Goal: Complete application form: Complete application form

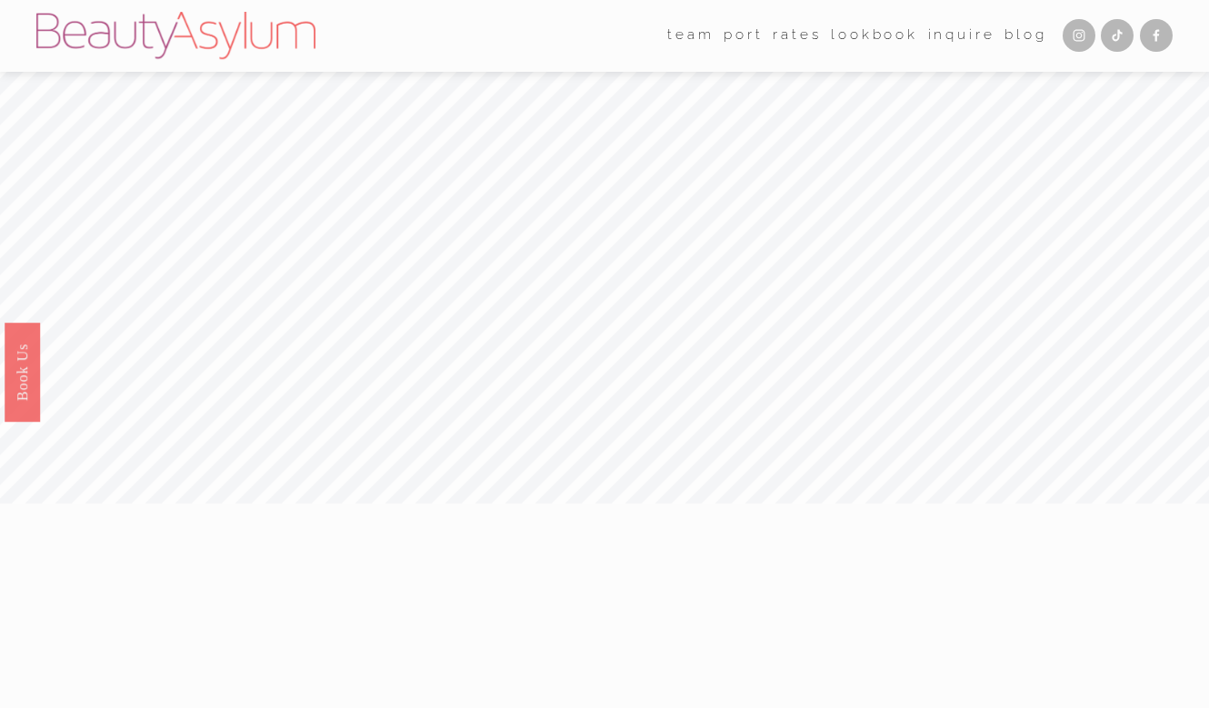
click at [795, 32] on link "Rates" at bounding box center [797, 36] width 48 height 28
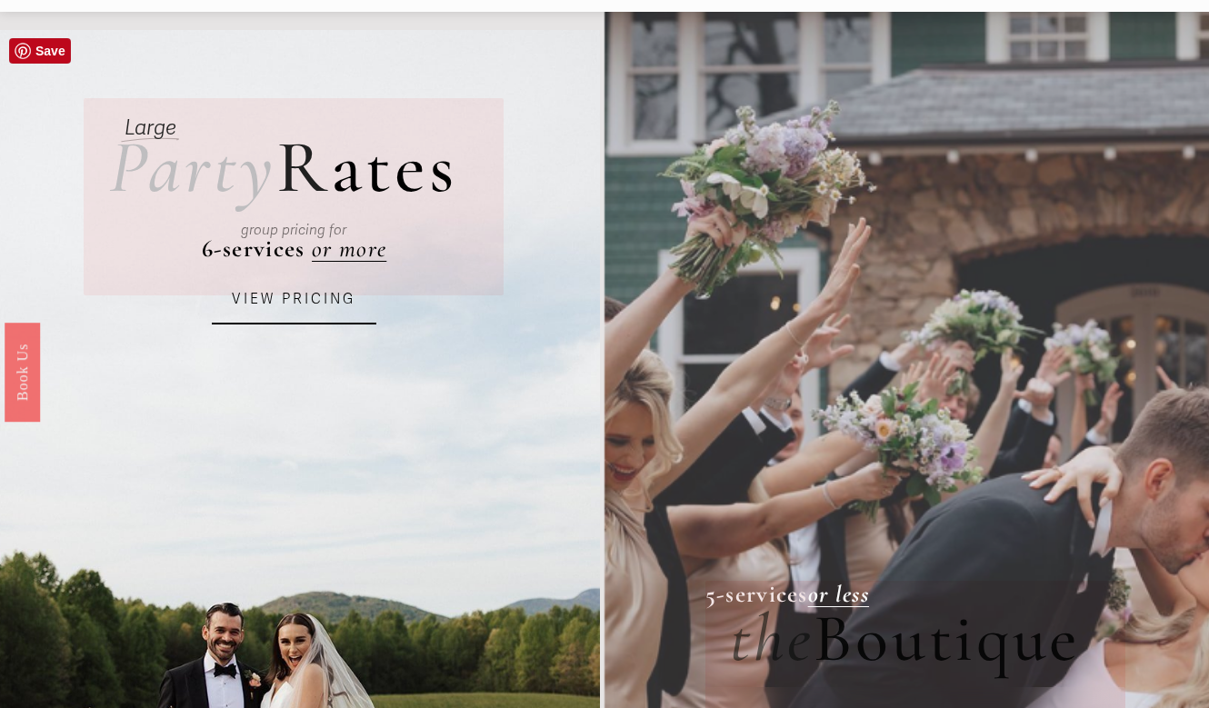
scroll to position [62, 0]
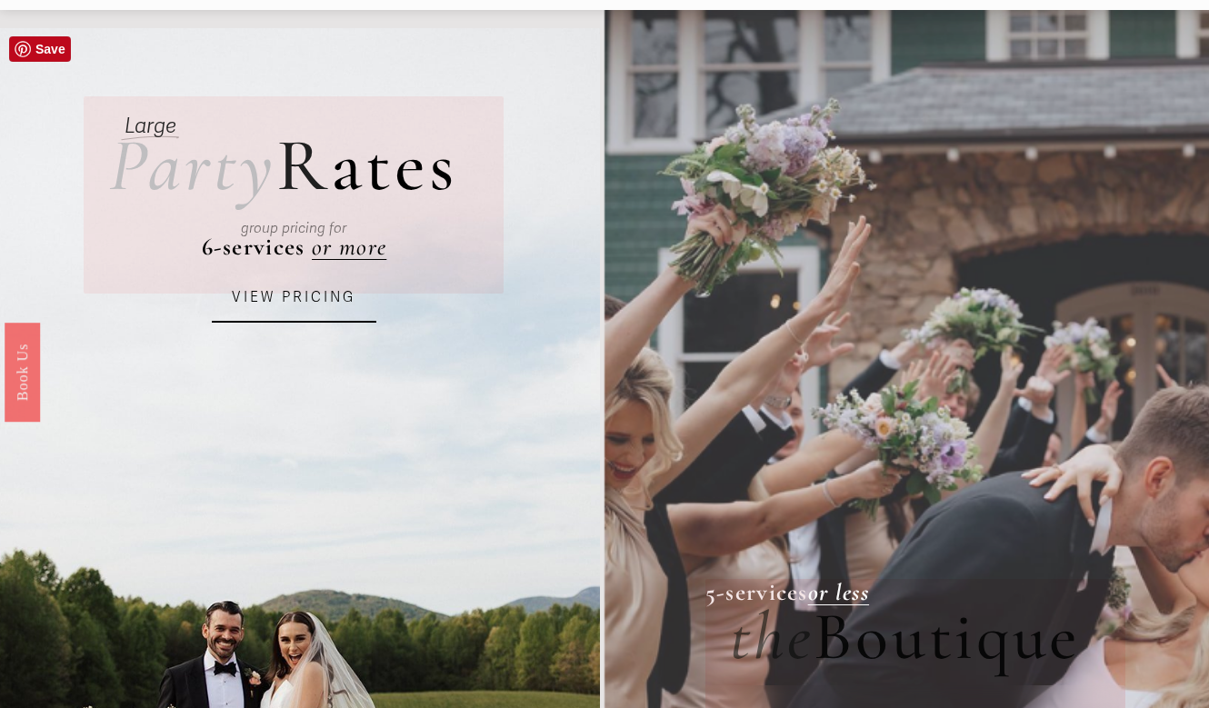
click at [310, 310] on link "VIEW PRICING" at bounding box center [294, 298] width 164 height 49
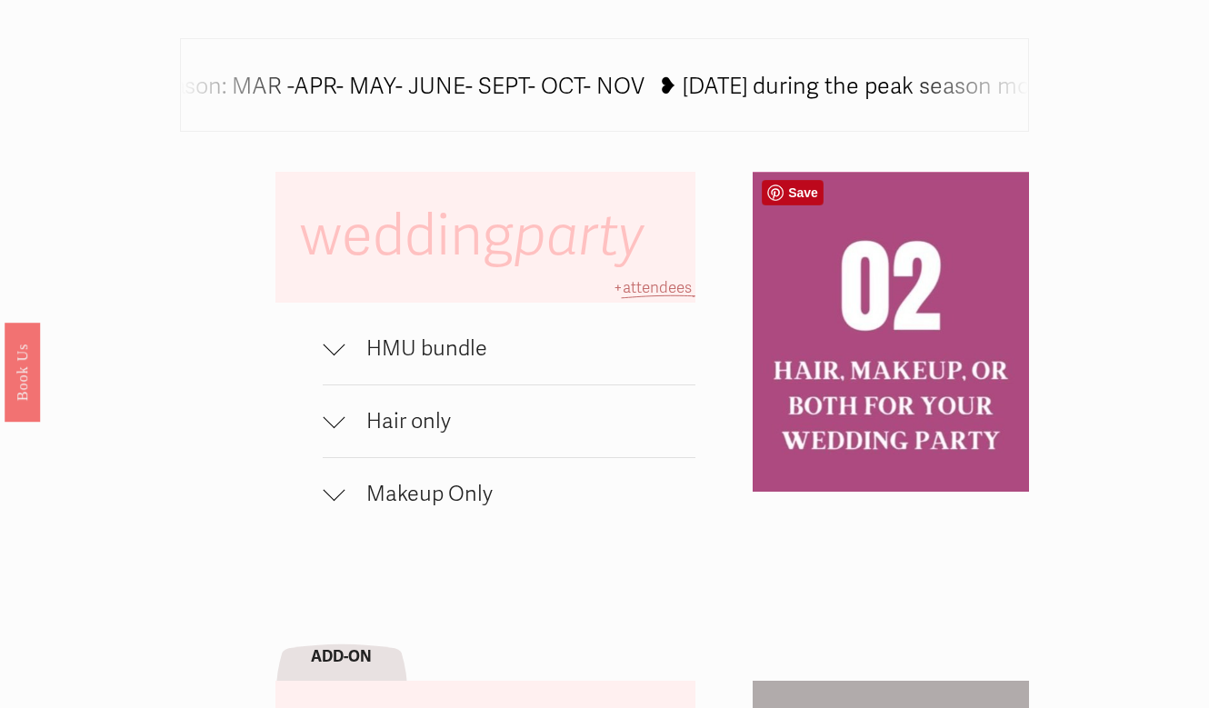
scroll to position [1077, 0]
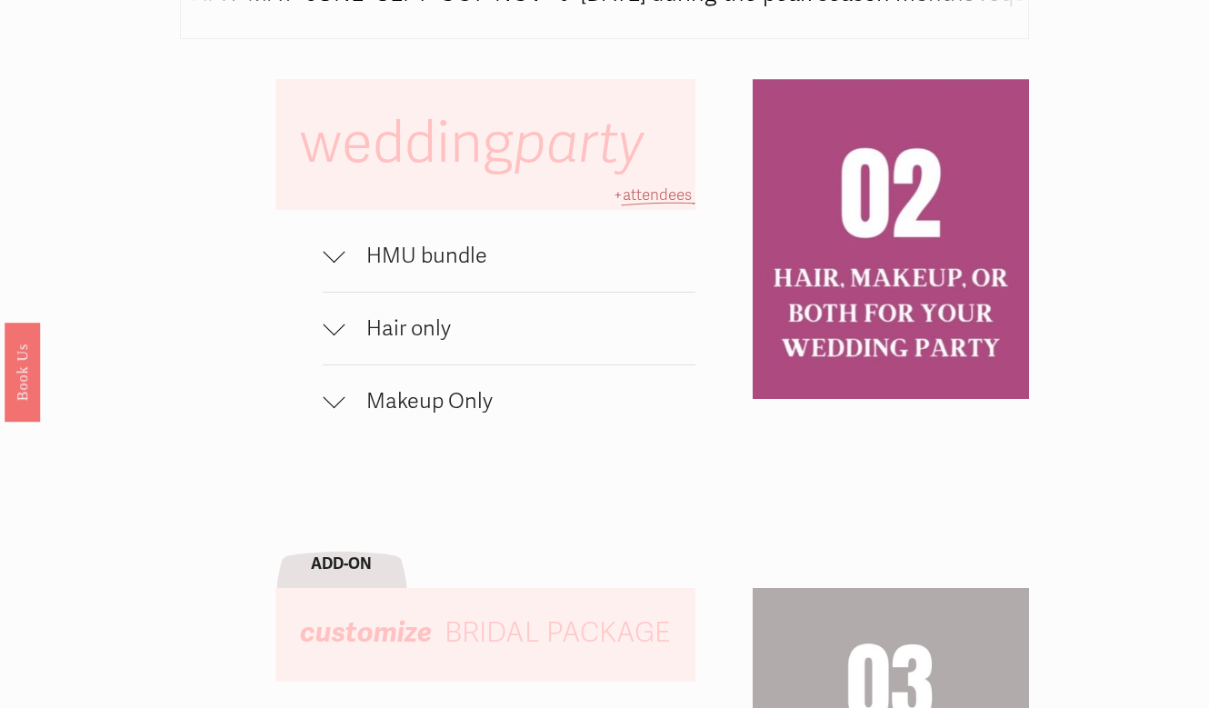
click at [480, 345] on button "Hair only" at bounding box center [509, 329] width 372 height 72
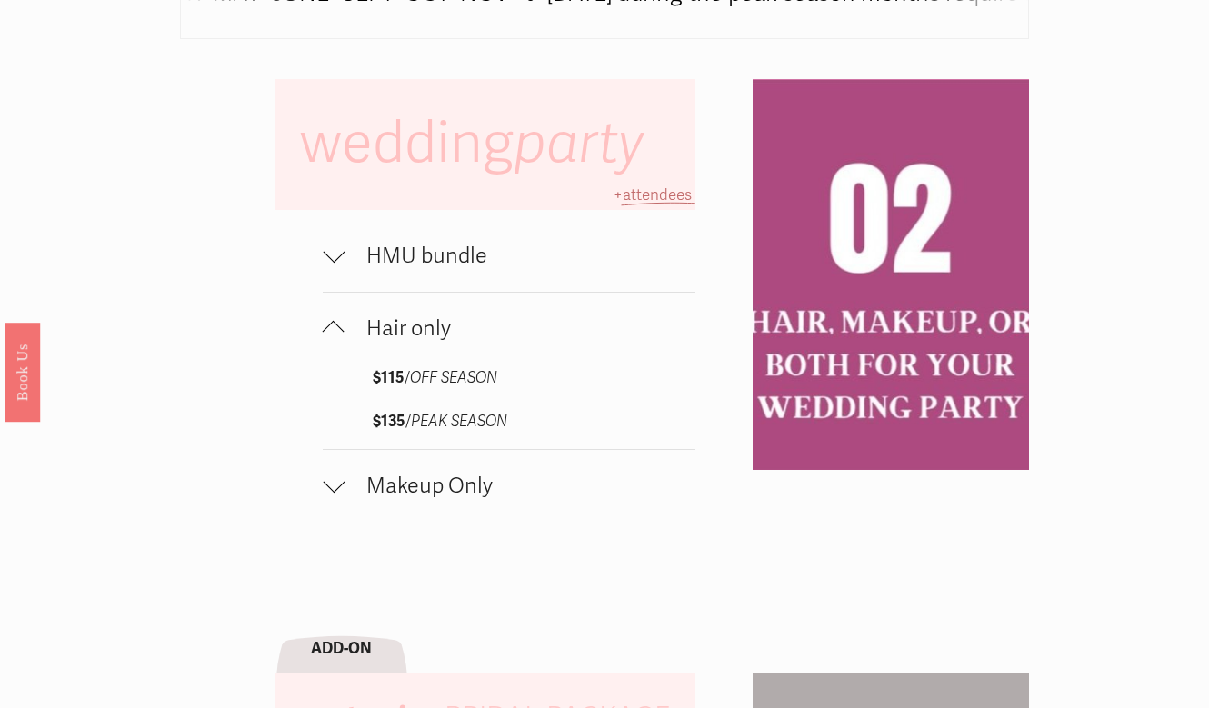
click at [464, 267] on span "HMU bundle" at bounding box center [519, 256] width 350 height 26
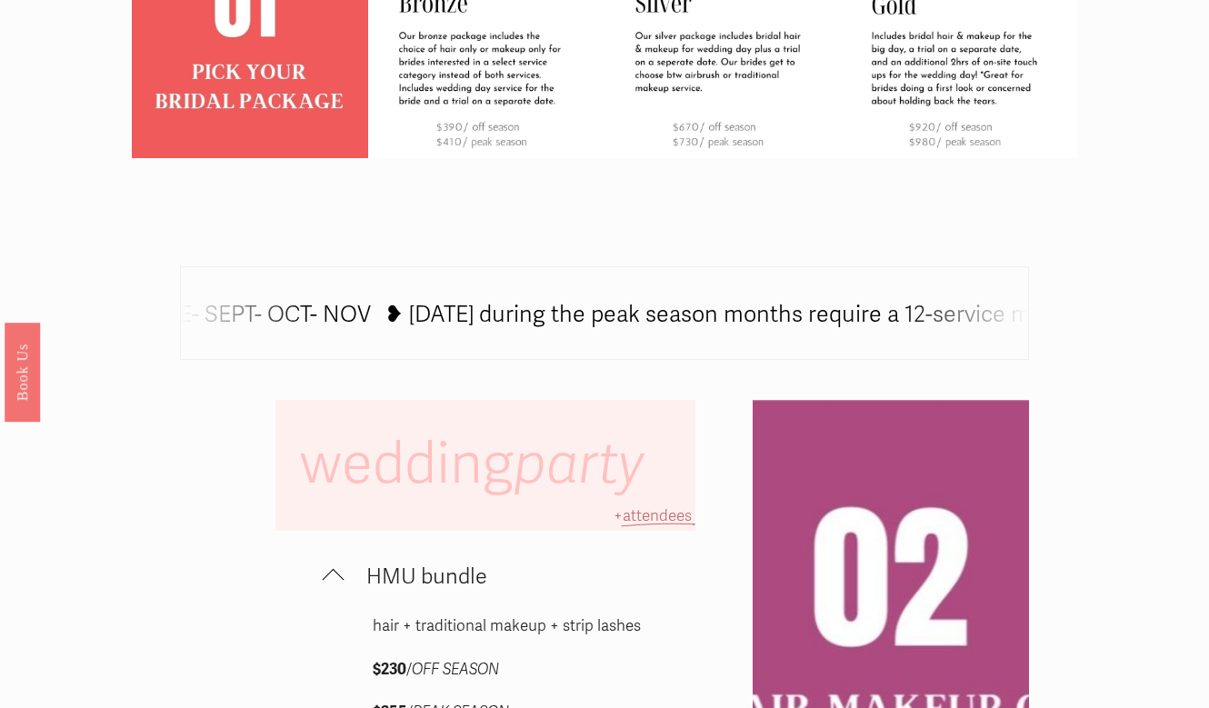
scroll to position [0, 0]
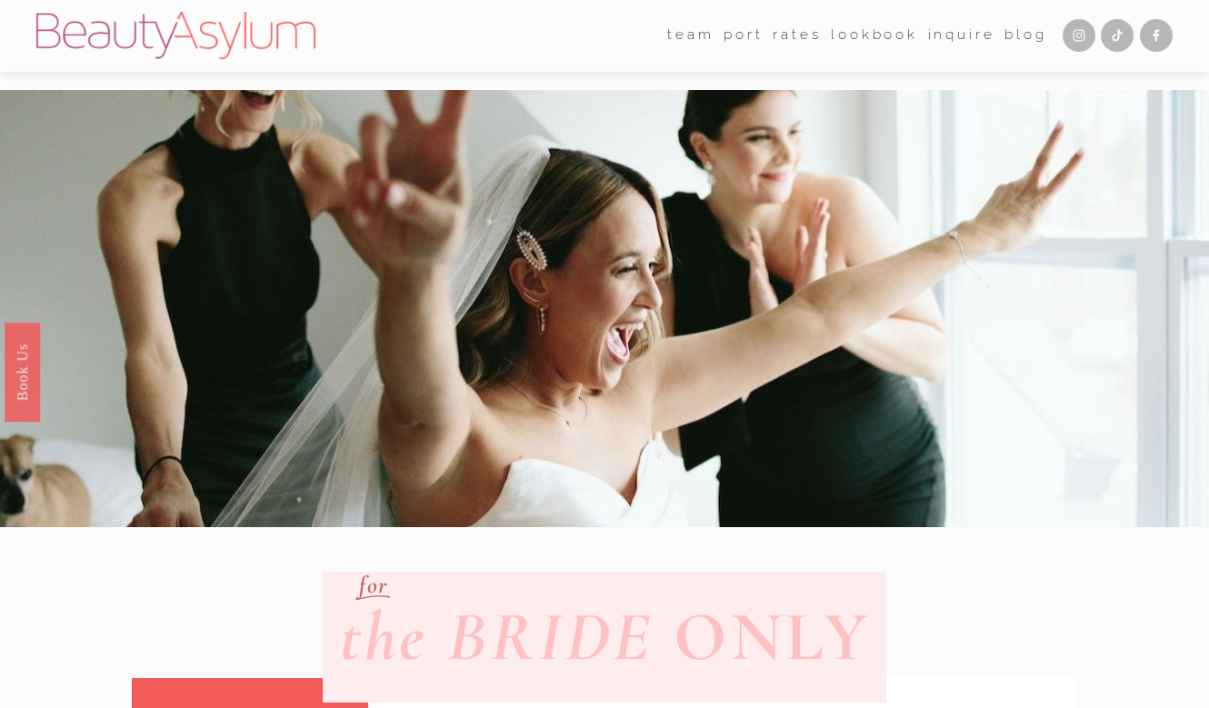
click at [956, 40] on link "Inquire" at bounding box center [961, 36] width 67 height 28
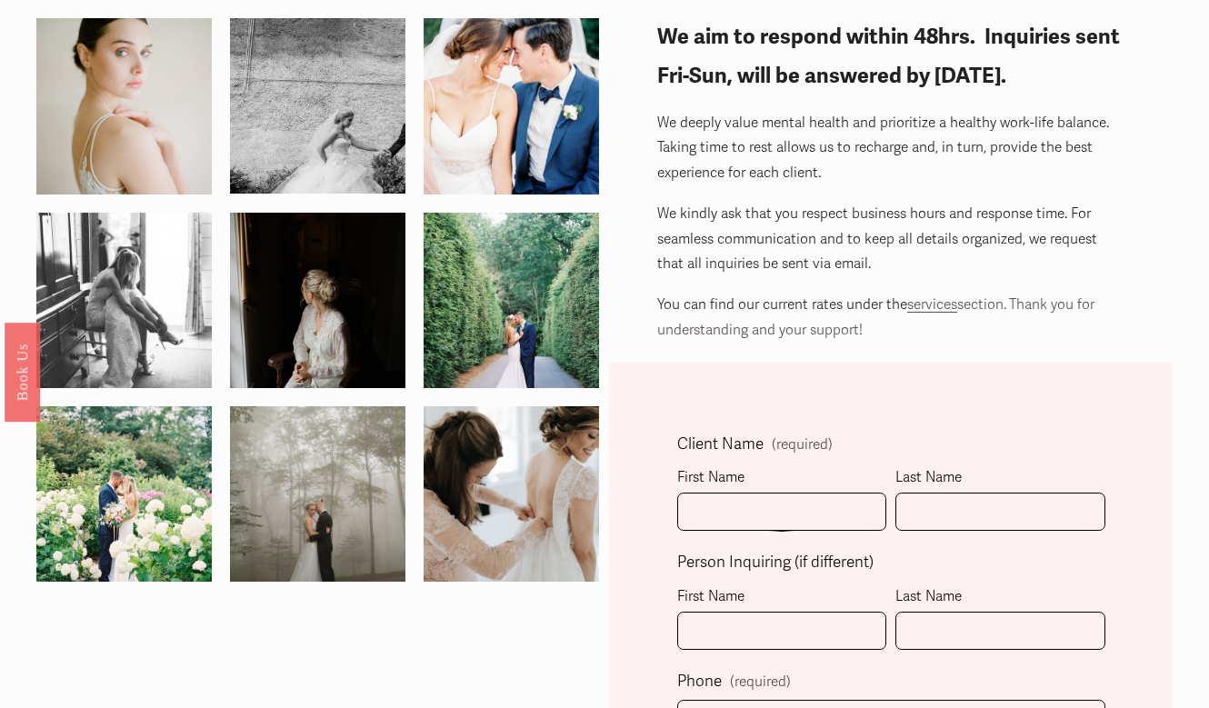
scroll to position [109, 0]
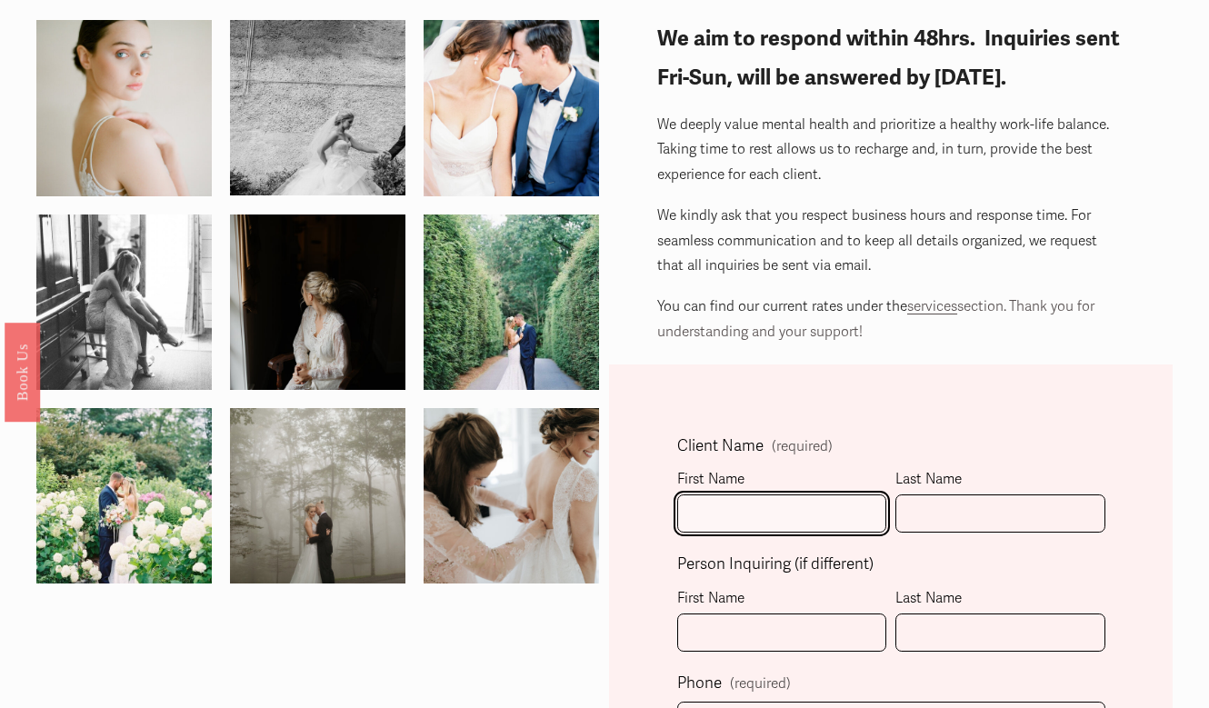
click at [733, 511] on input "First Name" at bounding box center [781, 513] width 209 height 39
type input "[PERSON_NAME]"
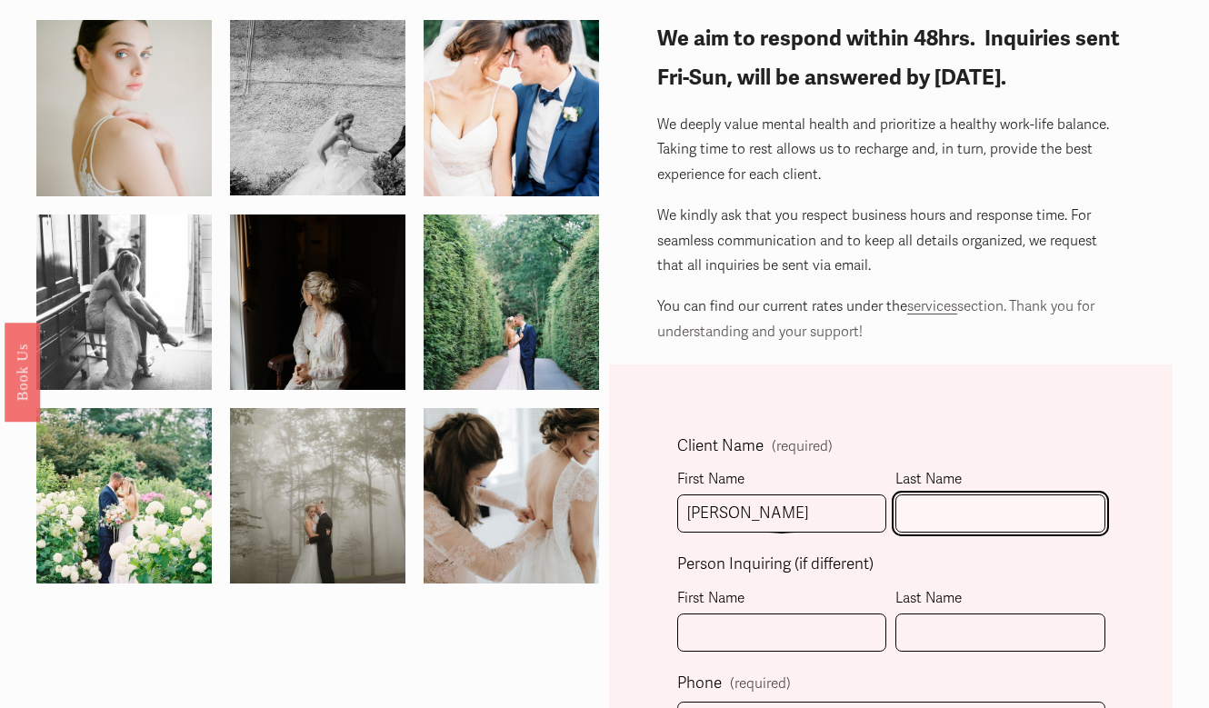
type input "[PERSON_NAME]"
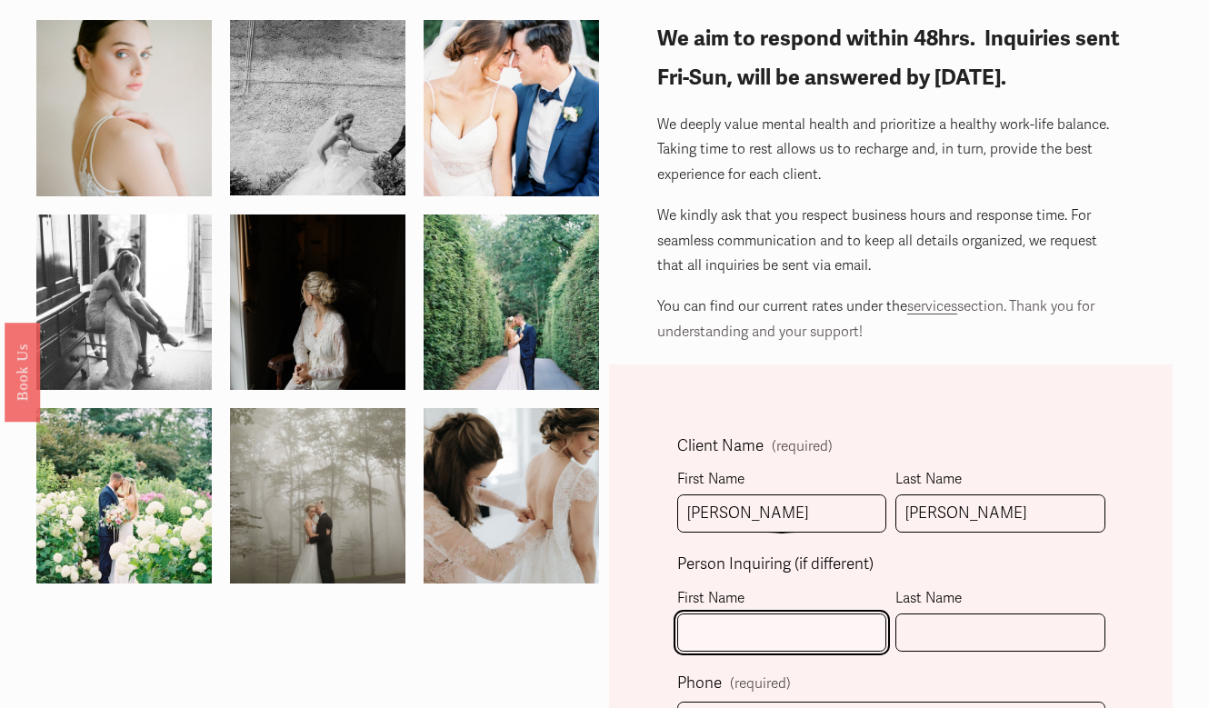
type input "[PERSON_NAME]"
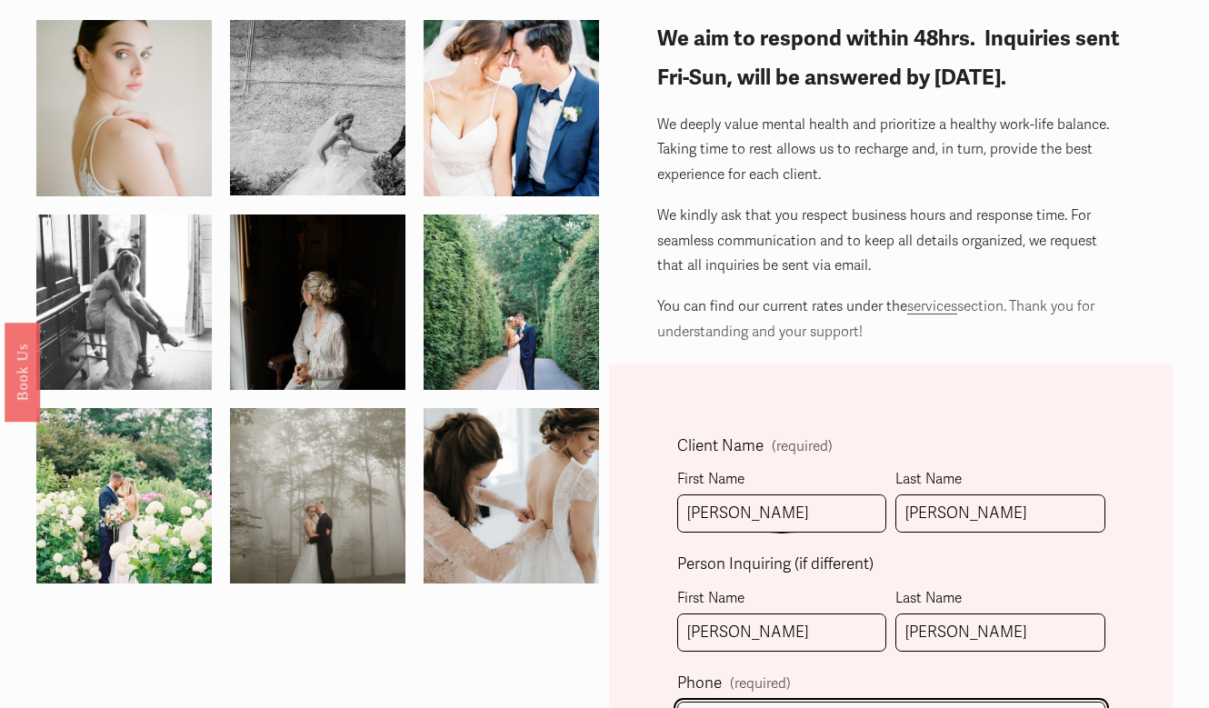
type input "[PHONE_NUMBER]"
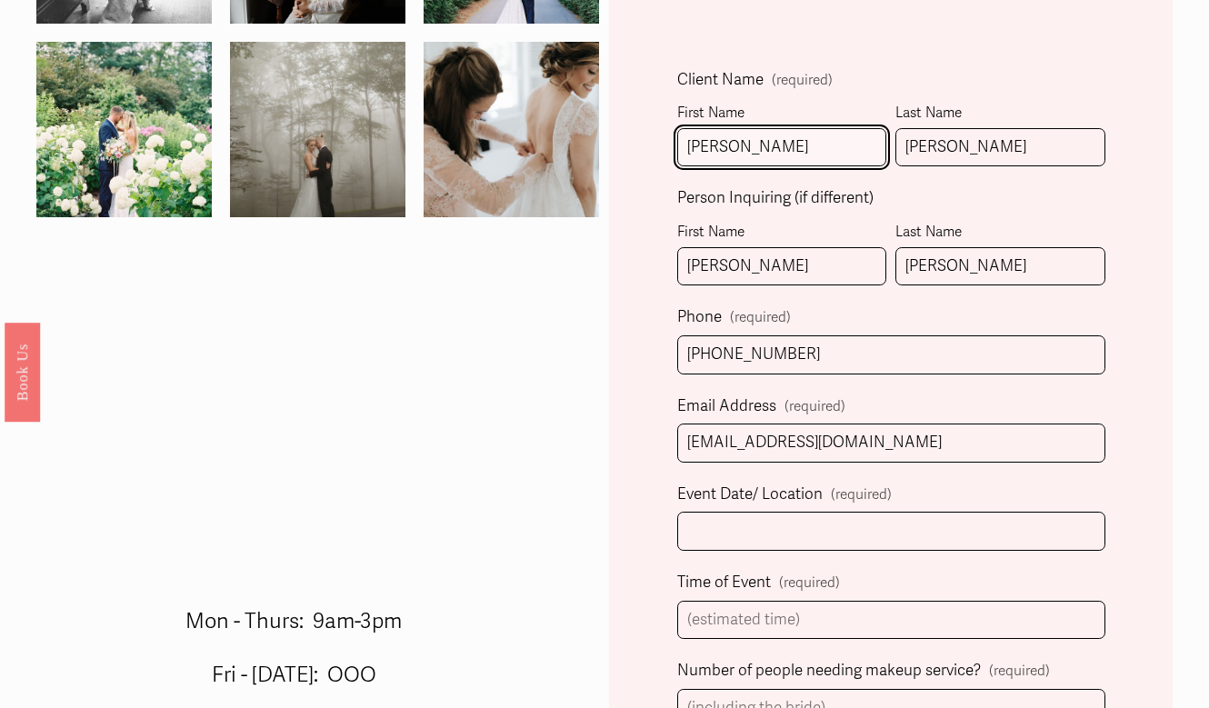
scroll to position [475, 0]
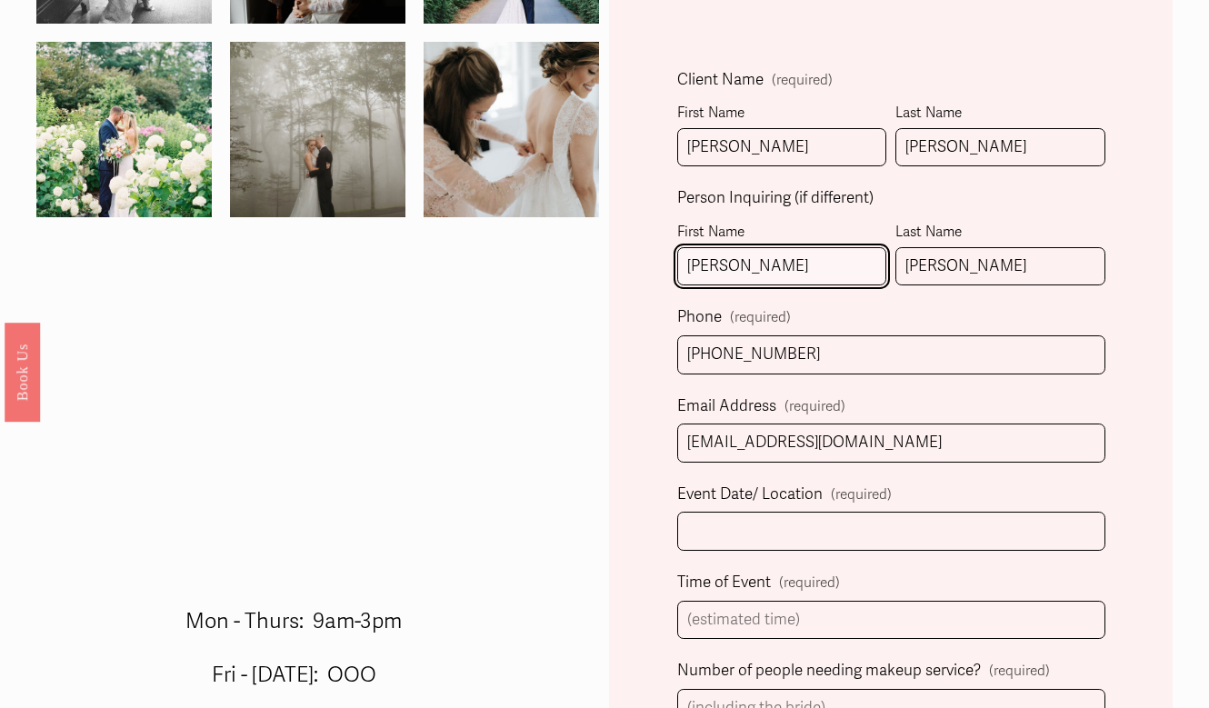
drag, startPoint x: 830, startPoint y: 282, endPoint x: 646, endPoint y: 253, distance: 185.9
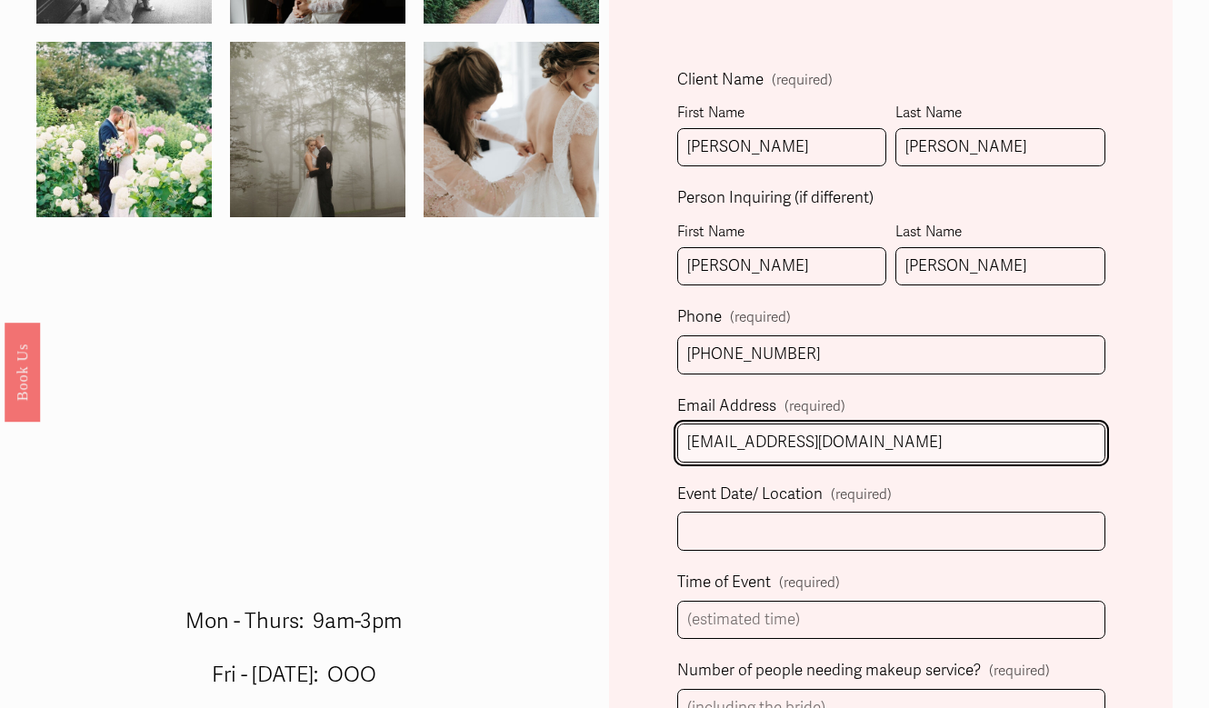
click at [768, 452] on input "[EMAIL_ADDRESS][DOMAIN_NAME]" at bounding box center [891, 443] width 428 height 39
click at [768, 440] on input "[EMAIL_ADDRESS][DOMAIN_NAME]" at bounding box center [891, 443] width 428 height 39
type input "[EMAIL_ADDRESS][DOMAIN_NAME]"
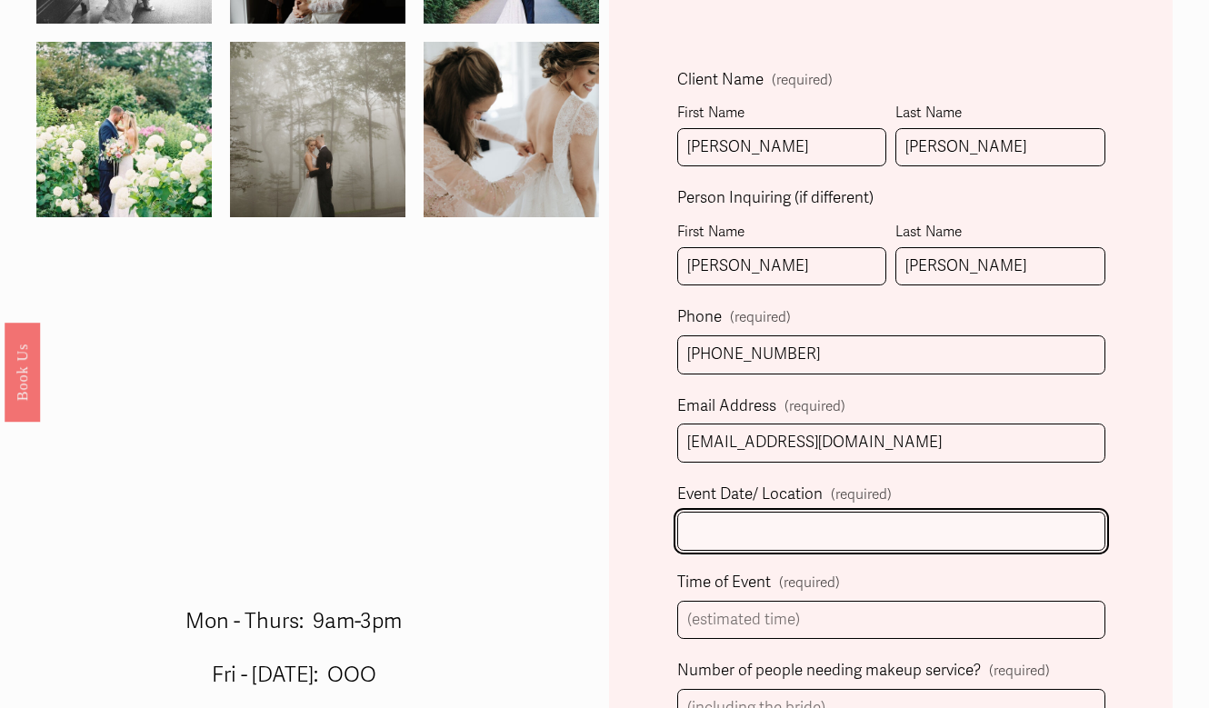
click at [754, 530] on input "Event Date/ Location (required)" at bounding box center [891, 531] width 428 height 39
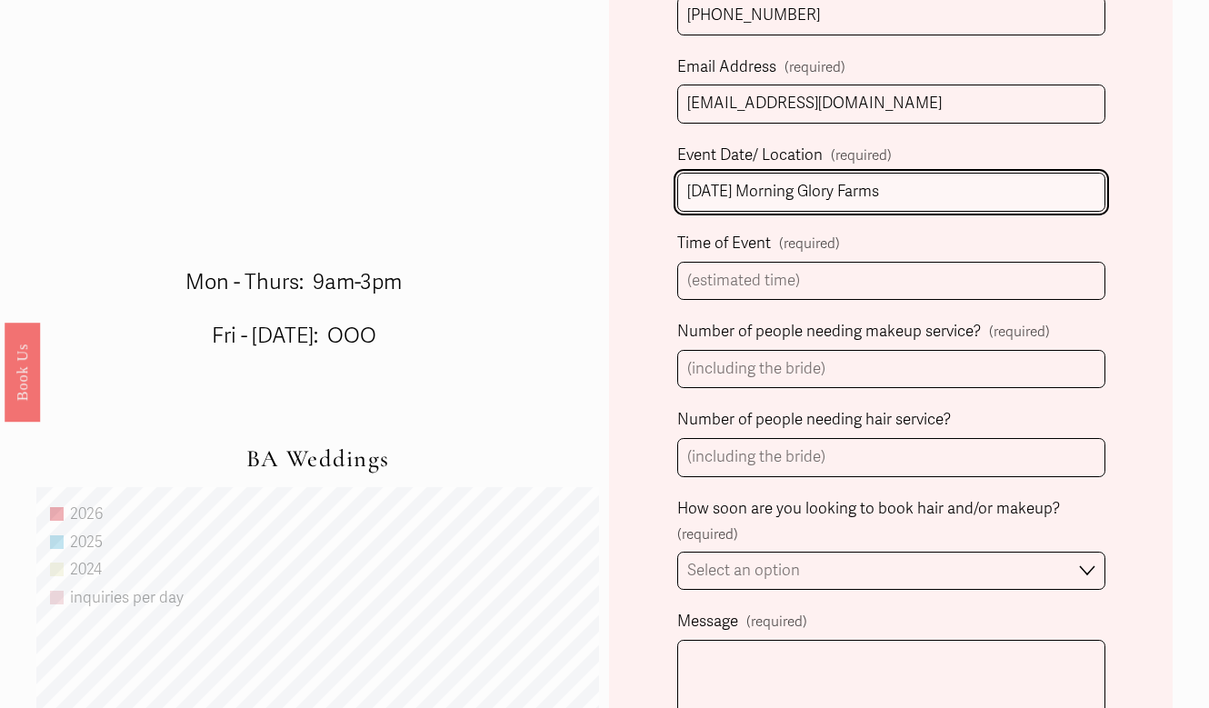
scroll to position [963, 0]
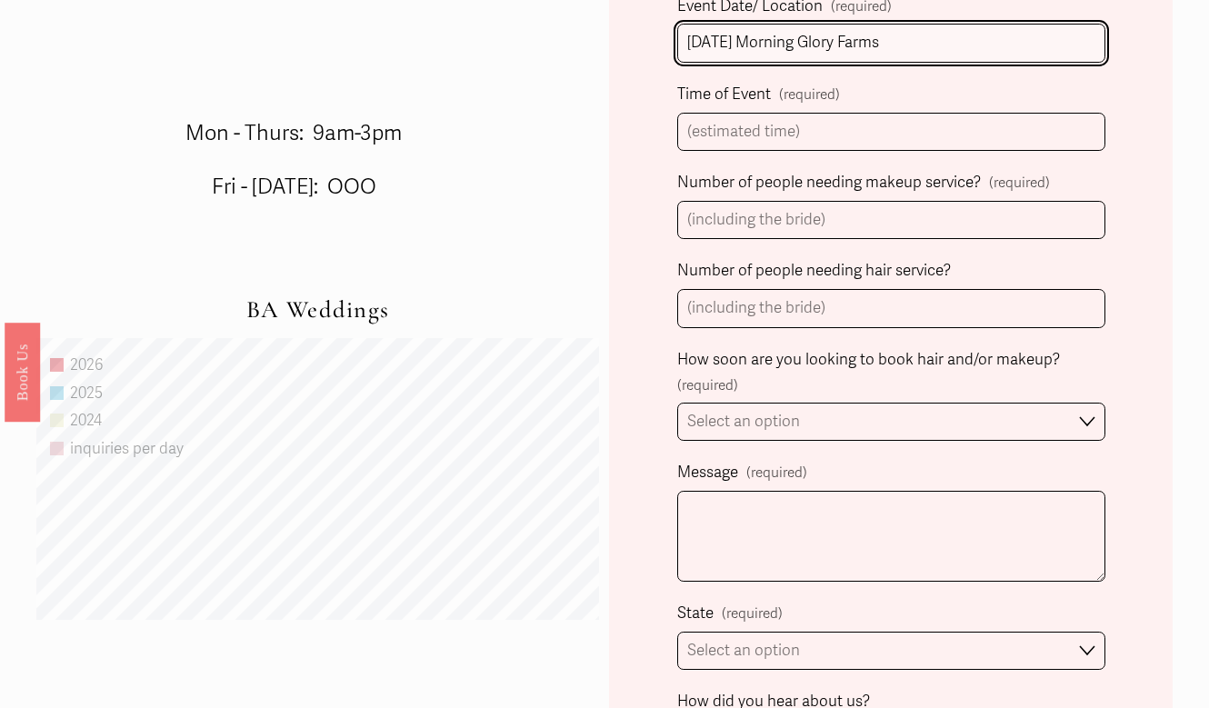
type input "[DATE] Morning Glory Farms"
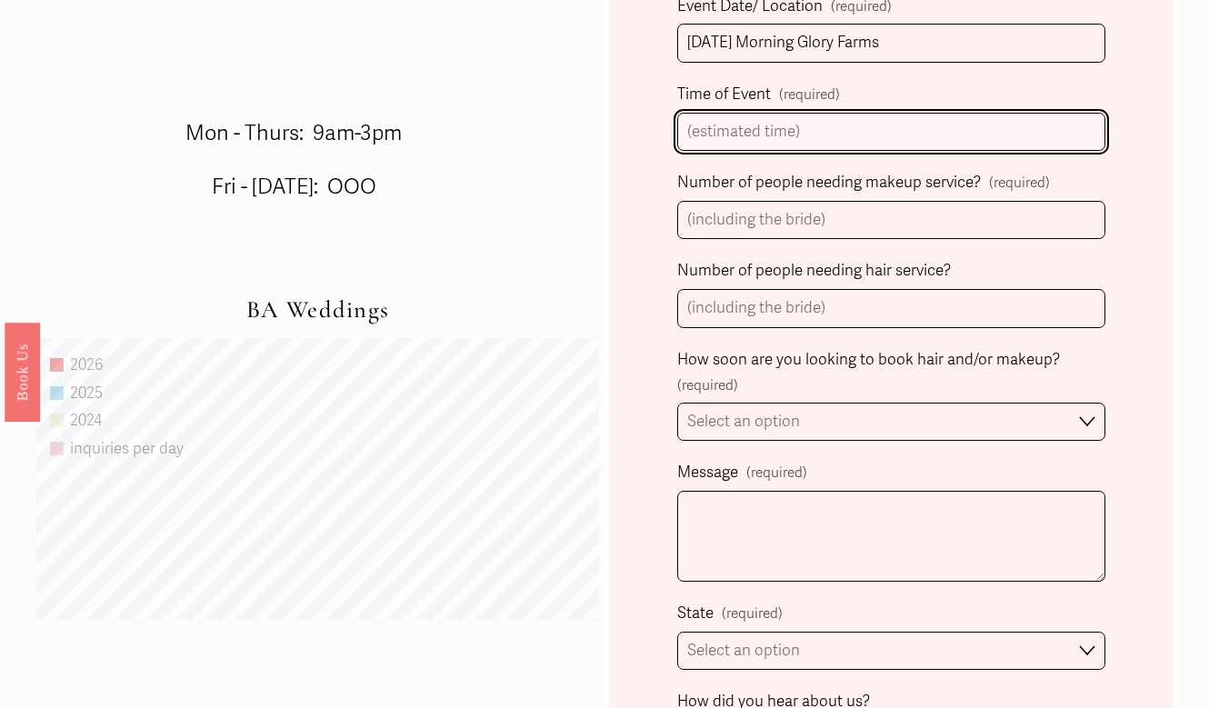
click at [791, 128] on input "Time of Event (required)" at bounding box center [891, 132] width 428 height 39
type input "4?"
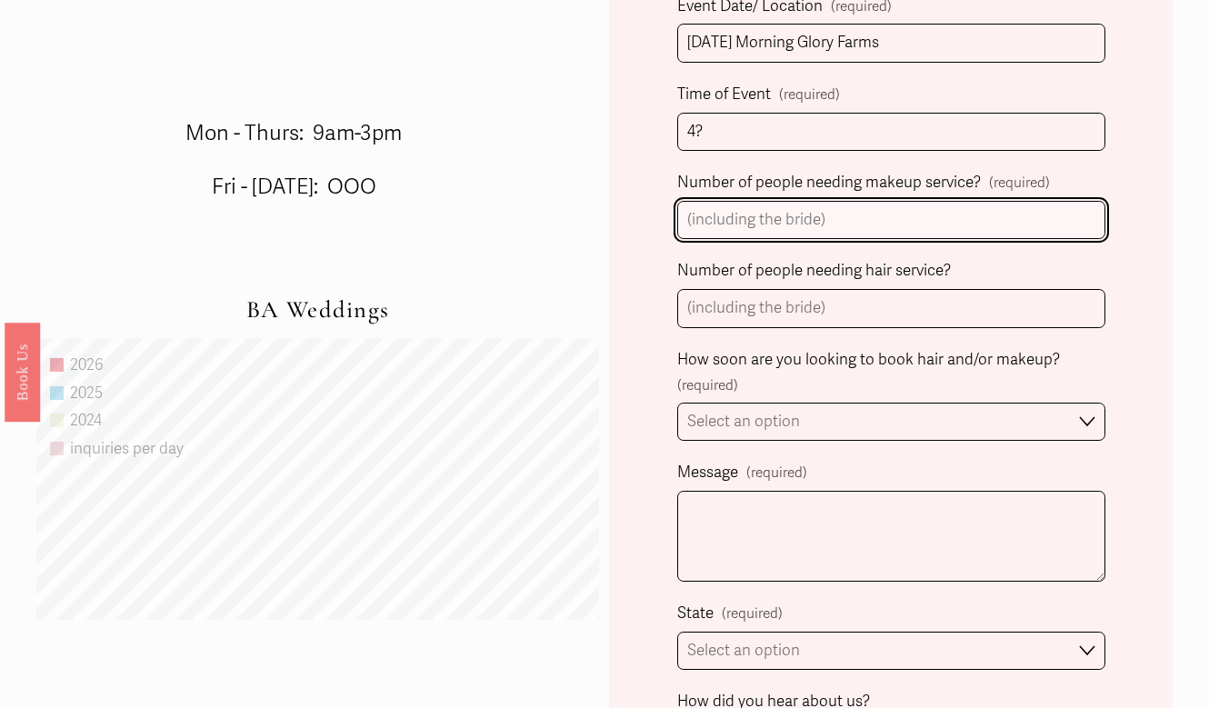
click at [806, 227] on input "Number of people needing makeup service? (required)" at bounding box center [891, 220] width 428 height 39
type input "4"
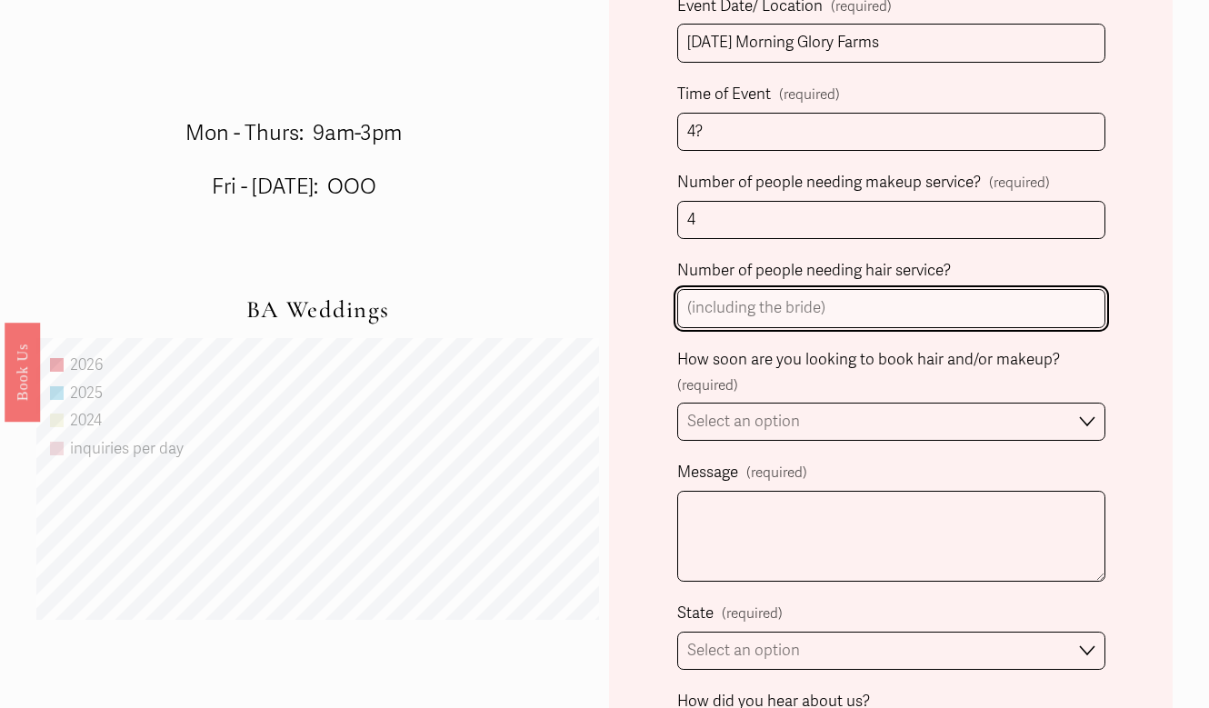
click at [794, 294] on input "Number of people needing hair service?" at bounding box center [891, 308] width 428 height 39
type input "4"
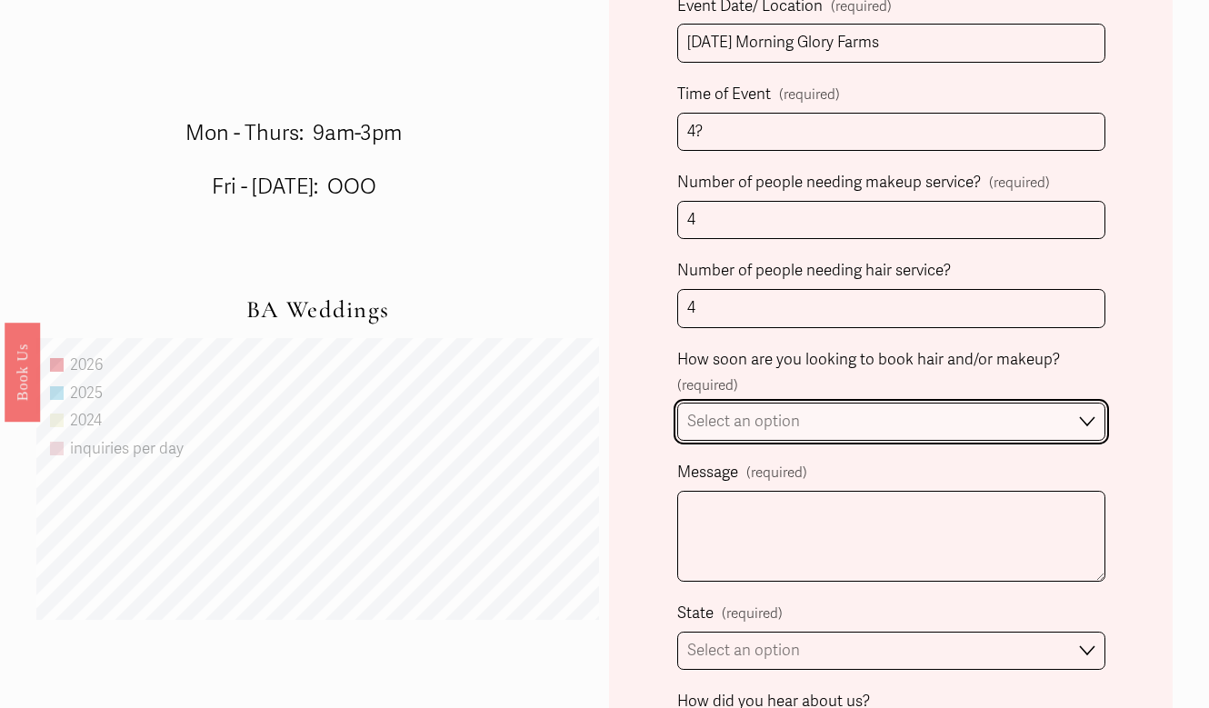
click at [774, 420] on select "Select an option Immediately 1-2 weeks I'm looking for information & not ready …" at bounding box center [891, 422] width 428 height 39
select select "1-2 weeks"
click at [677, 403] on select "Select an option Immediately 1-2 weeks I'm looking for information & not ready …" at bounding box center [891, 422] width 428 height 39
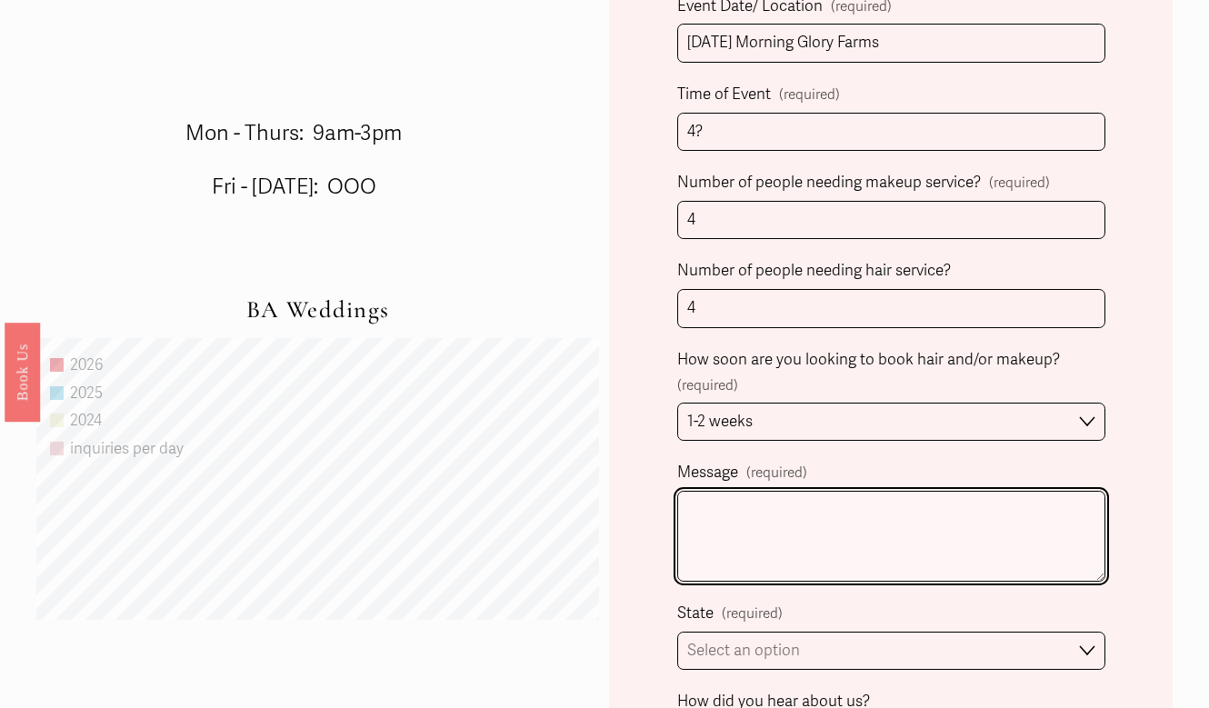
click at [766, 505] on textarea "Message (required)" at bounding box center [891, 536] width 428 height 91
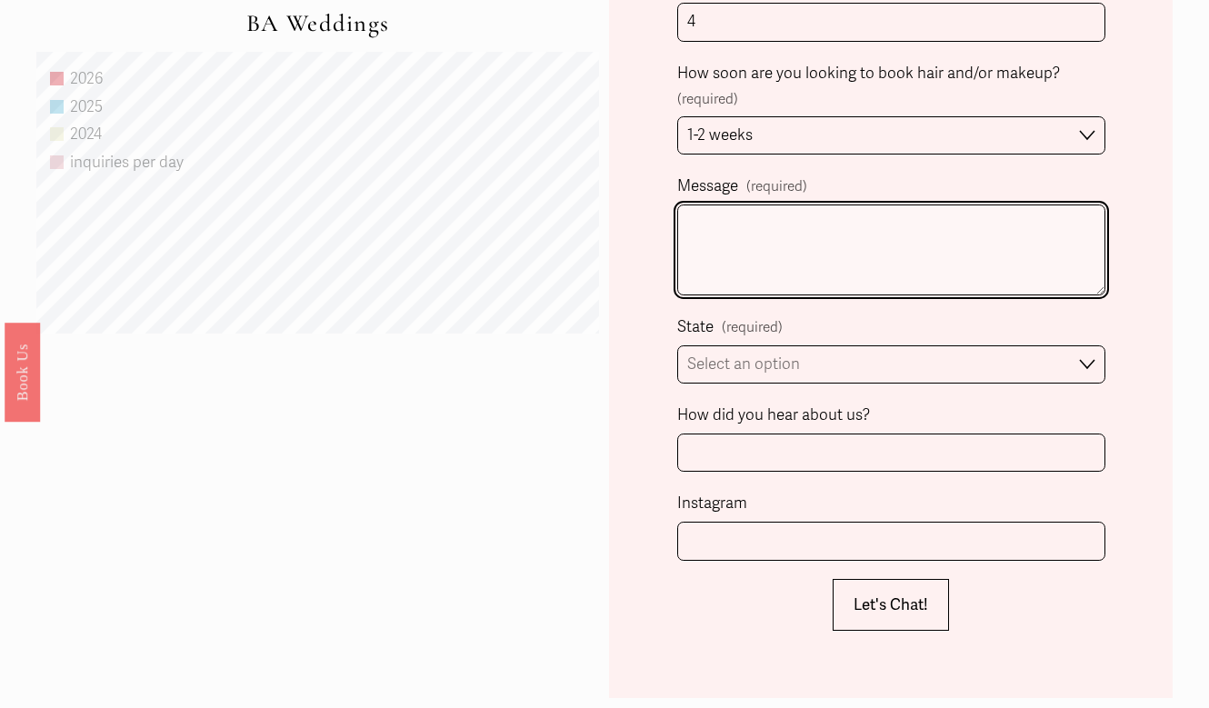
scroll to position [1268, 0]
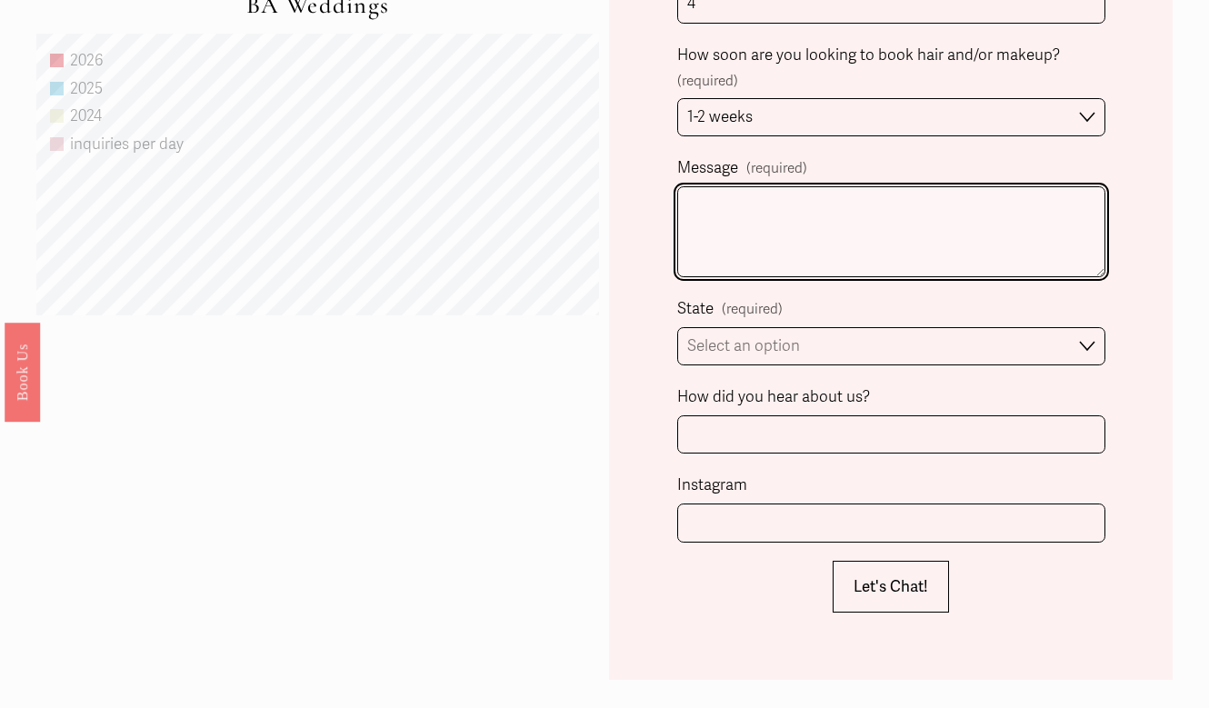
click at [755, 273] on textarea "Message (required)" at bounding box center [891, 231] width 428 height 91
type textarea "H"
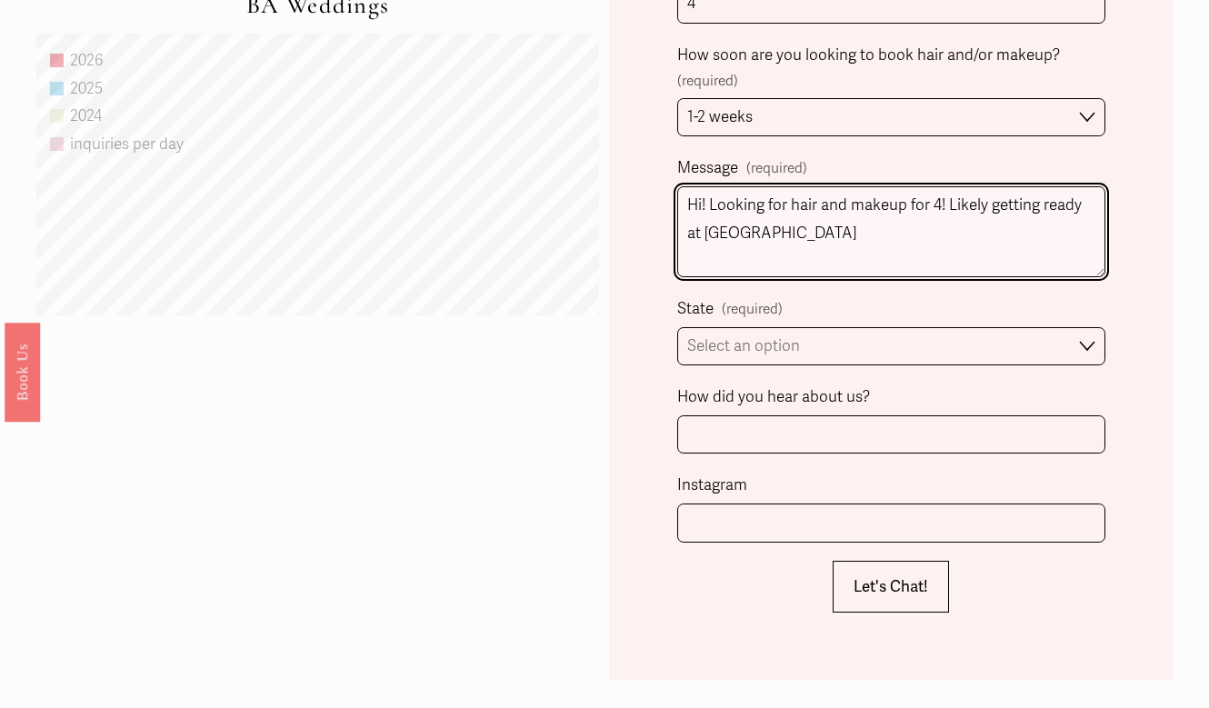
type textarea "Hi! Looking for hair and makeup for 4! Likely getting ready at [GEOGRAPHIC_DATA]"
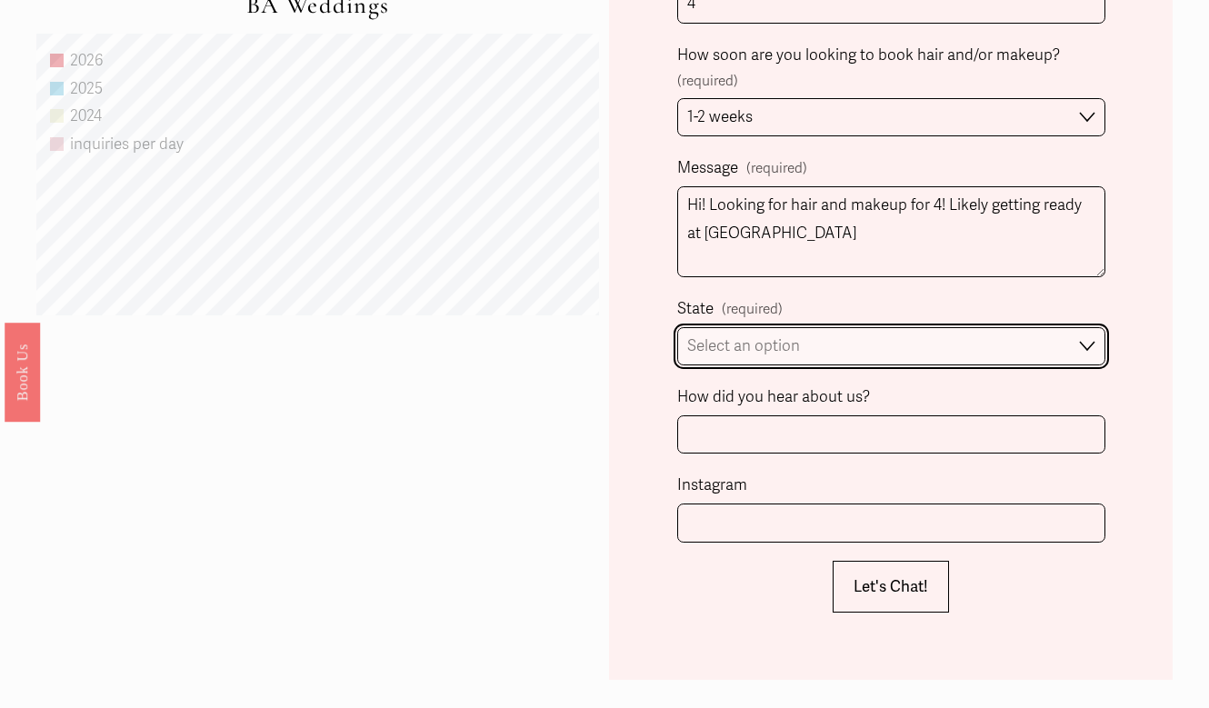
click at [753, 334] on select "Select an option Please Select One [GEOGRAPHIC_DATA], [GEOGRAPHIC_DATA] [GEOGRA…" at bounding box center [891, 346] width 428 height 39
select select "[GEOGRAPHIC_DATA], [GEOGRAPHIC_DATA]"
click at [677, 327] on select "Select an option Please Select One [GEOGRAPHIC_DATA], [GEOGRAPHIC_DATA] [GEOGRA…" at bounding box center [891, 346] width 428 height 39
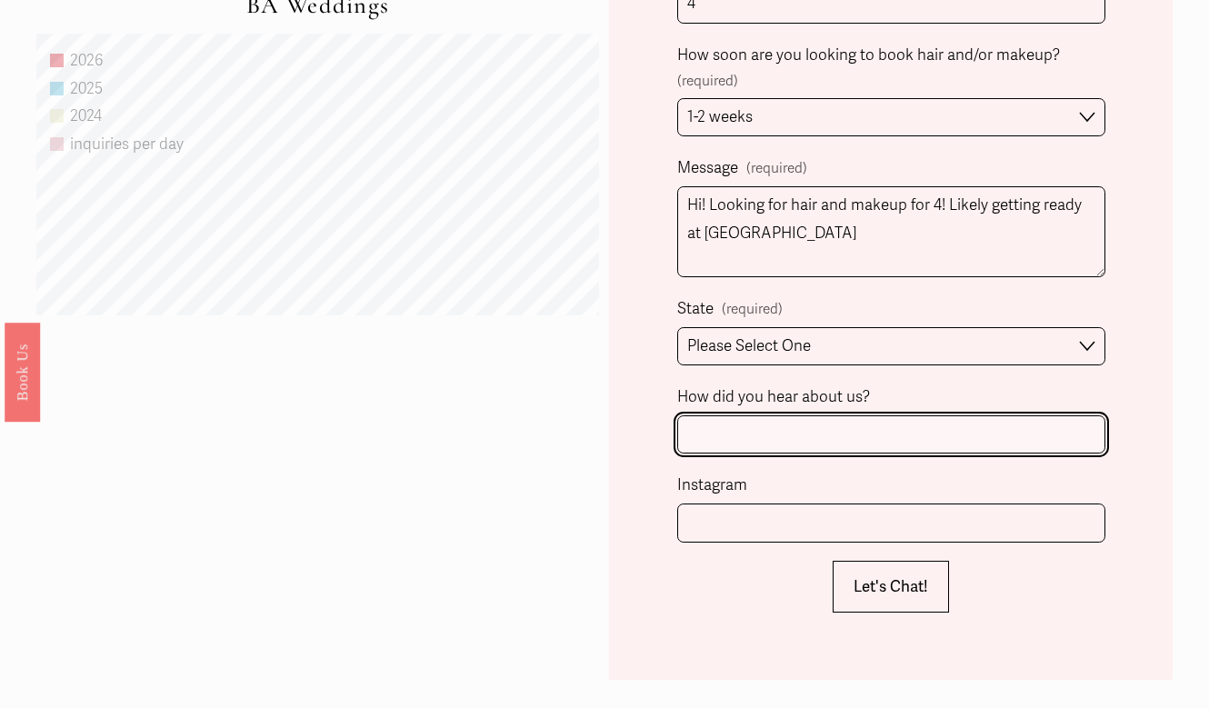
click at [765, 420] on input "How did you hear about us?" at bounding box center [891, 434] width 428 height 39
type input "wedding wire"
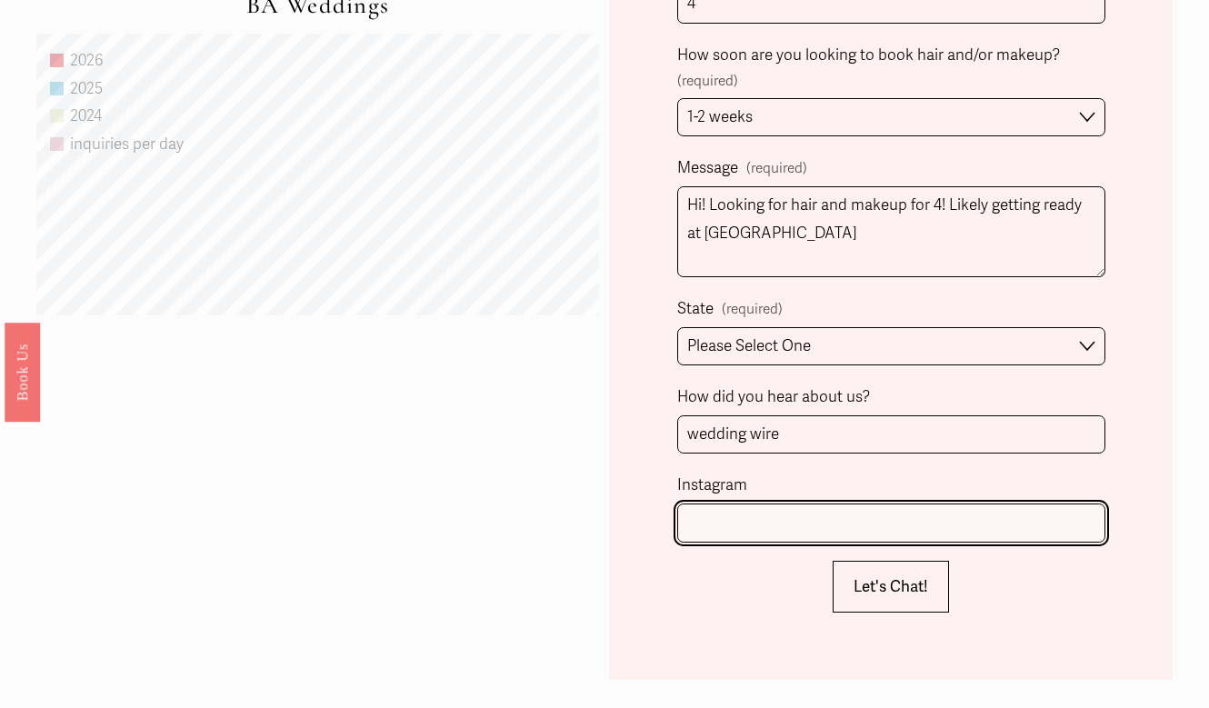
click at [751, 513] on input "Instagram" at bounding box center [891, 522] width 428 height 39
type input "tropic_hanna"
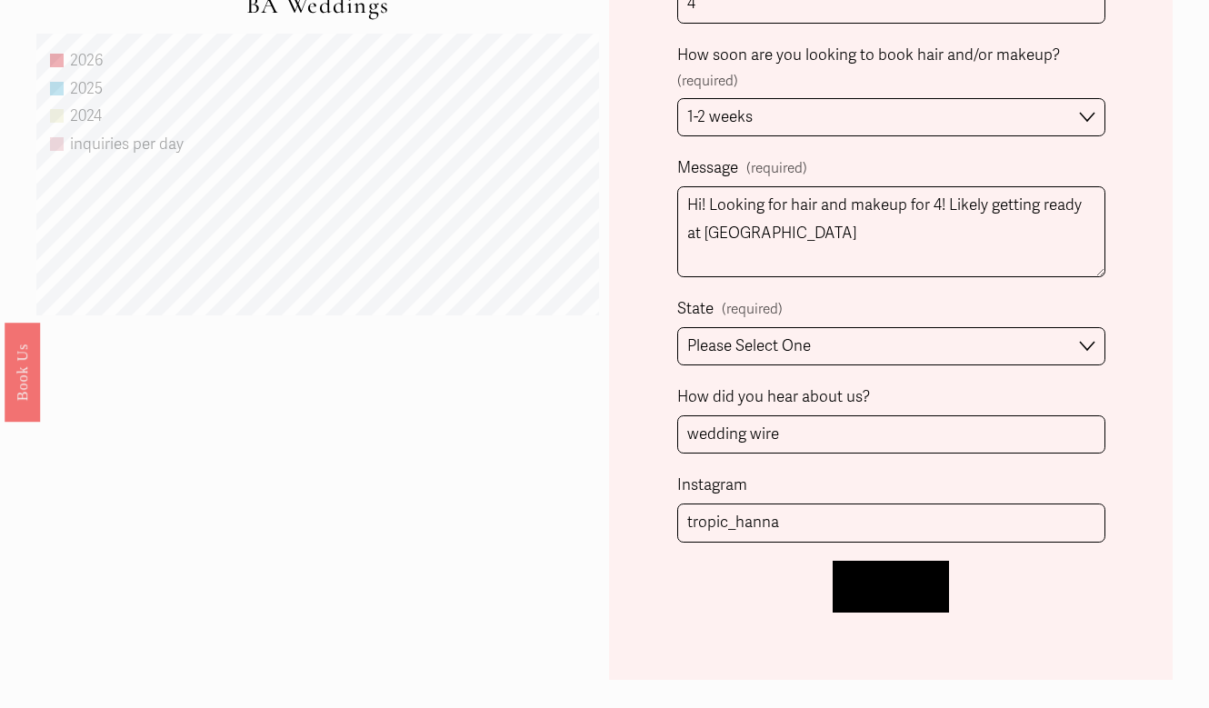
click at [883, 566] on button "Let's Chat! Let's Chat!" at bounding box center [890, 587] width 116 height 52
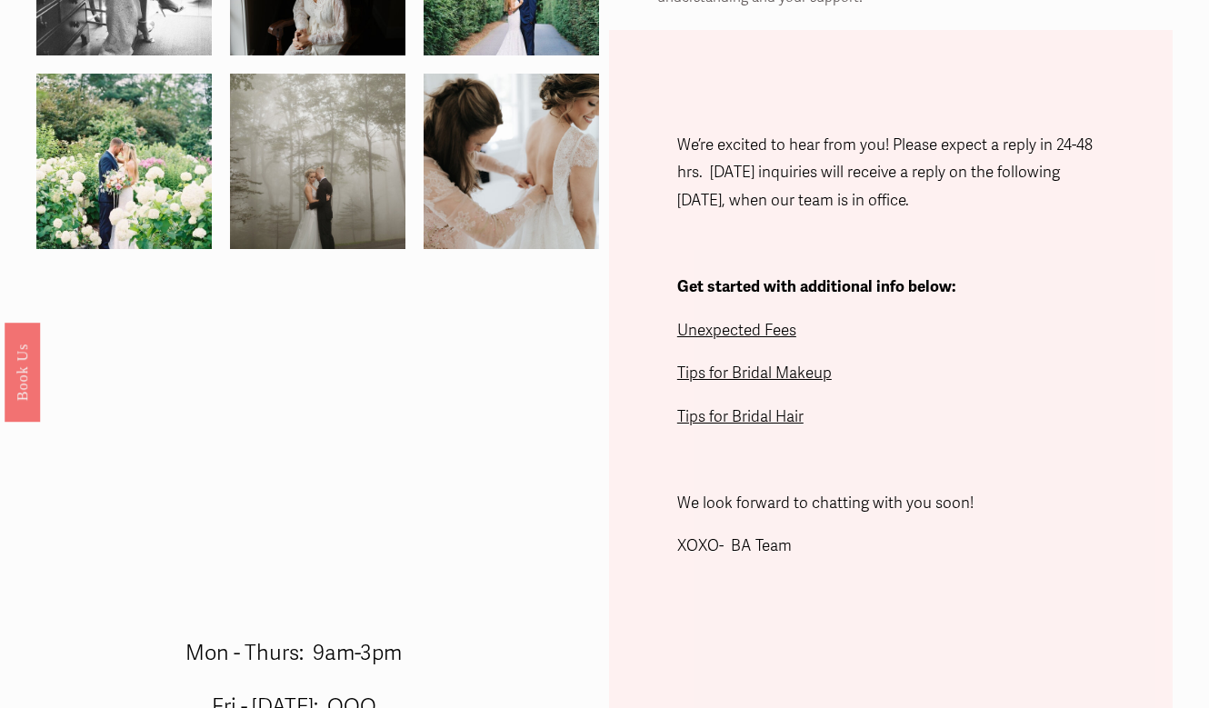
scroll to position [443, 0]
click at [744, 333] on span "Unexpected Fees" at bounding box center [736, 331] width 119 height 19
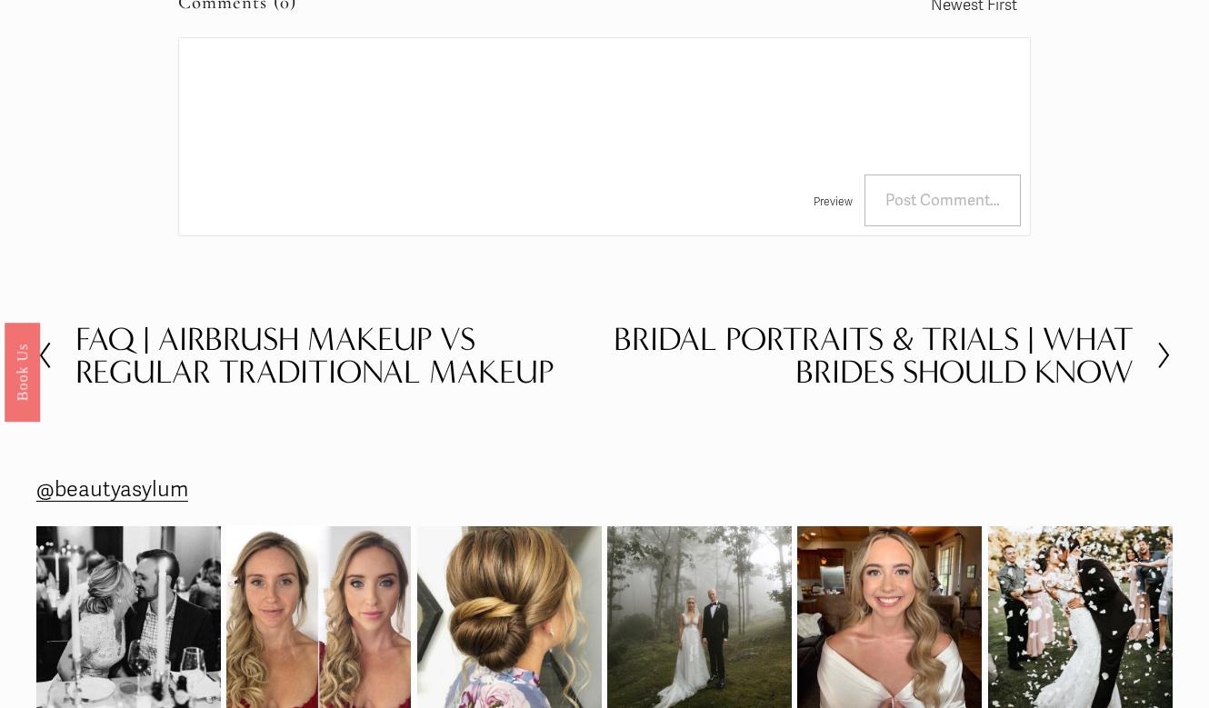
scroll to position [3905, 0]
